Goal: Task Accomplishment & Management: Use online tool/utility

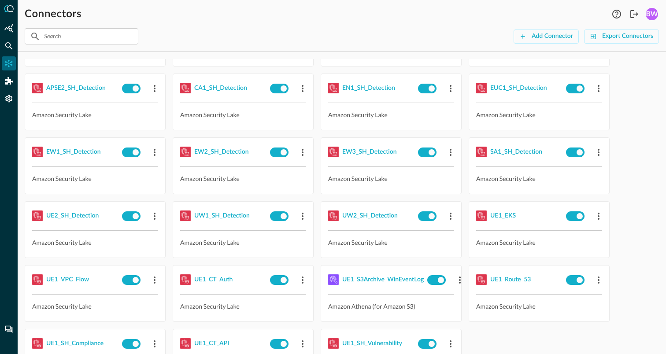
scroll to position [2478, 0]
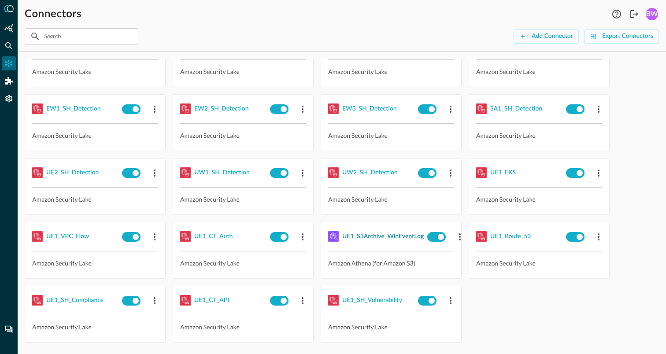
click at [357, 231] on div "UE1_S3Archive_WinEventLog" at bounding box center [383, 236] width 82 height 11
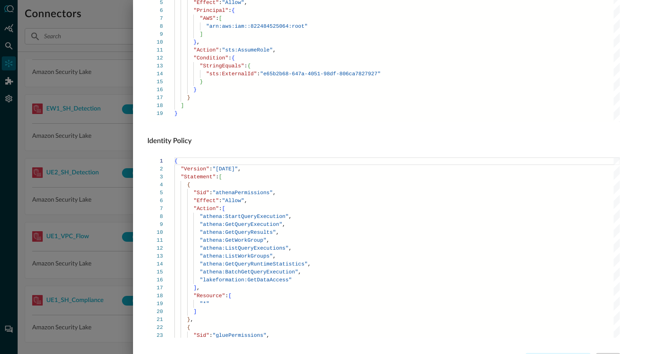
scroll to position [554, 0]
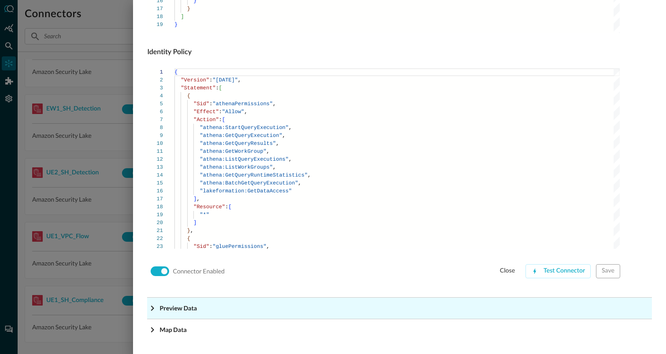
click at [155, 313] on icon "Expand More" at bounding box center [152, 308] width 11 height 11
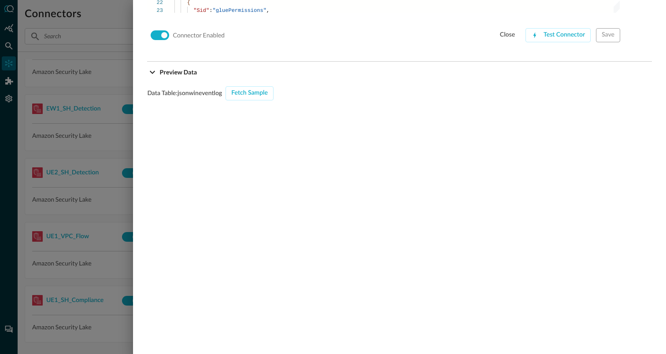
scroll to position [797, 0]
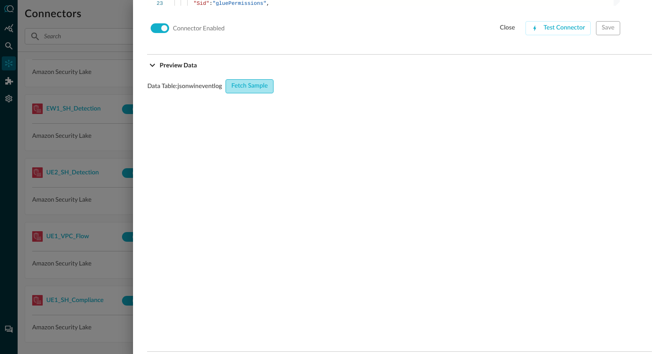
click at [251, 89] on div "Fetch Sample" at bounding box center [249, 86] width 37 height 11
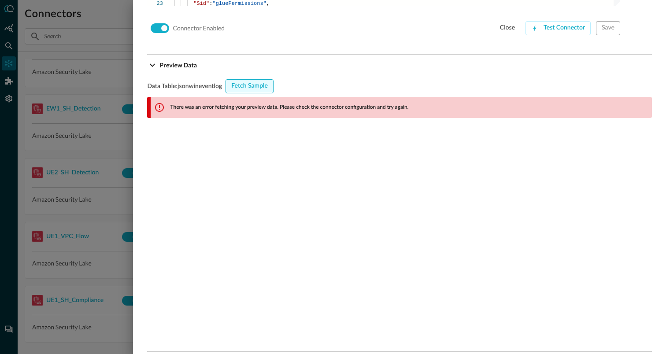
click at [245, 88] on div "Fetch Sample" at bounding box center [249, 86] width 37 height 11
click at [253, 85] on div "Fetch Sample" at bounding box center [249, 86] width 37 height 11
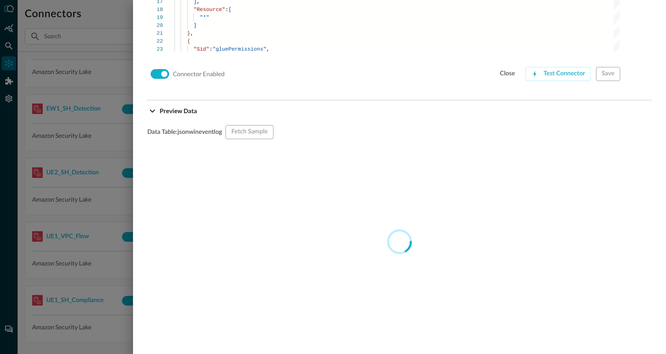
scroll to position [748, 0]
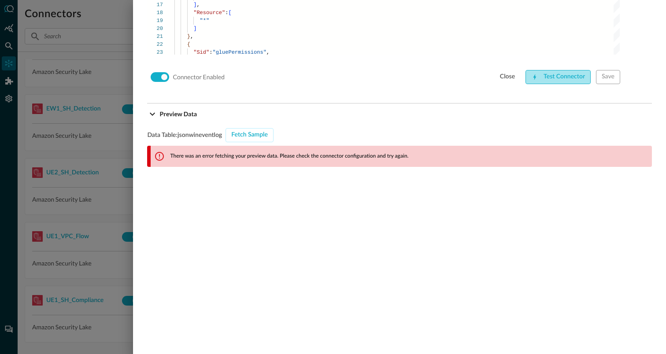
click at [553, 76] on div "Test Connector" at bounding box center [564, 76] width 41 height 11
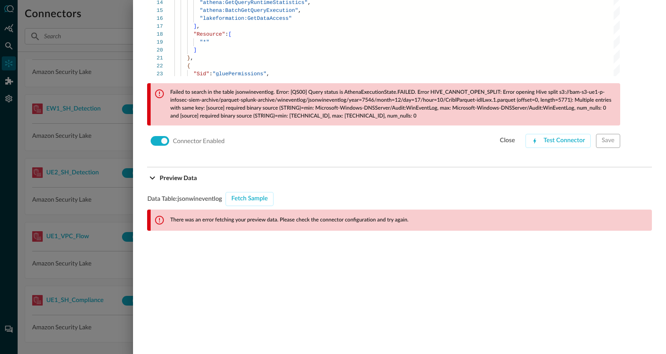
scroll to position [737, 0]
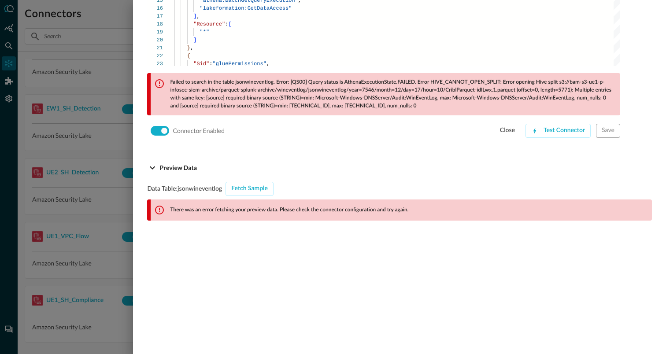
click at [410, 108] on p "Failed to search in the table jsonwineventlog. Error: [QS00] Query status is At…" at bounding box center [392, 94] width 445 height 32
click at [405, 104] on p "Failed to search in the table jsonwineventlog. Error: [QS00] Query status is At…" at bounding box center [392, 94] width 445 height 32
click at [168, 84] on div "Failed to search in the table jsonwineventlog. Error: [QS00] Query status is At…" at bounding box center [386, 94] width 470 height 42
click at [173, 88] on p "Failed to search in the table jsonwineventlog. Error: [QS00] Query status is At…" at bounding box center [392, 94] width 445 height 32
click at [169, 80] on div "Failed to search in the table jsonwineventlog. Error: [QS00] Query status is At…" at bounding box center [386, 94] width 470 height 42
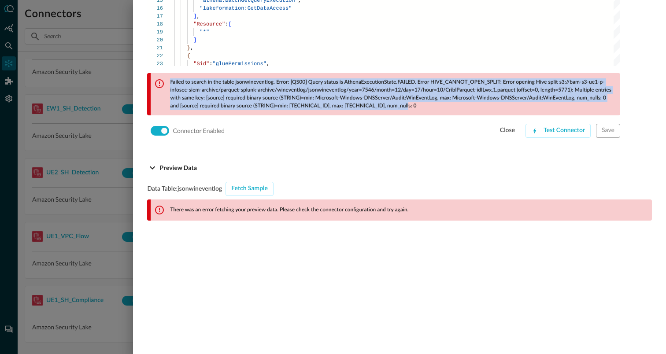
drag, startPoint x: 402, startPoint y: 104, endPoint x: 163, endPoint y: 81, distance: 240.1
click at [163, 81] on div "Failed to search in the table jsonwineventlog. Error: [QS00] Query status is At…" at bounding box center [386, 94] width 470 height 42
copy p "Failed to search in the table jsonwineventlog. Error: [QS00] Query status is At…"
